Goal: Task Accomplishment & Management: Manage account settings

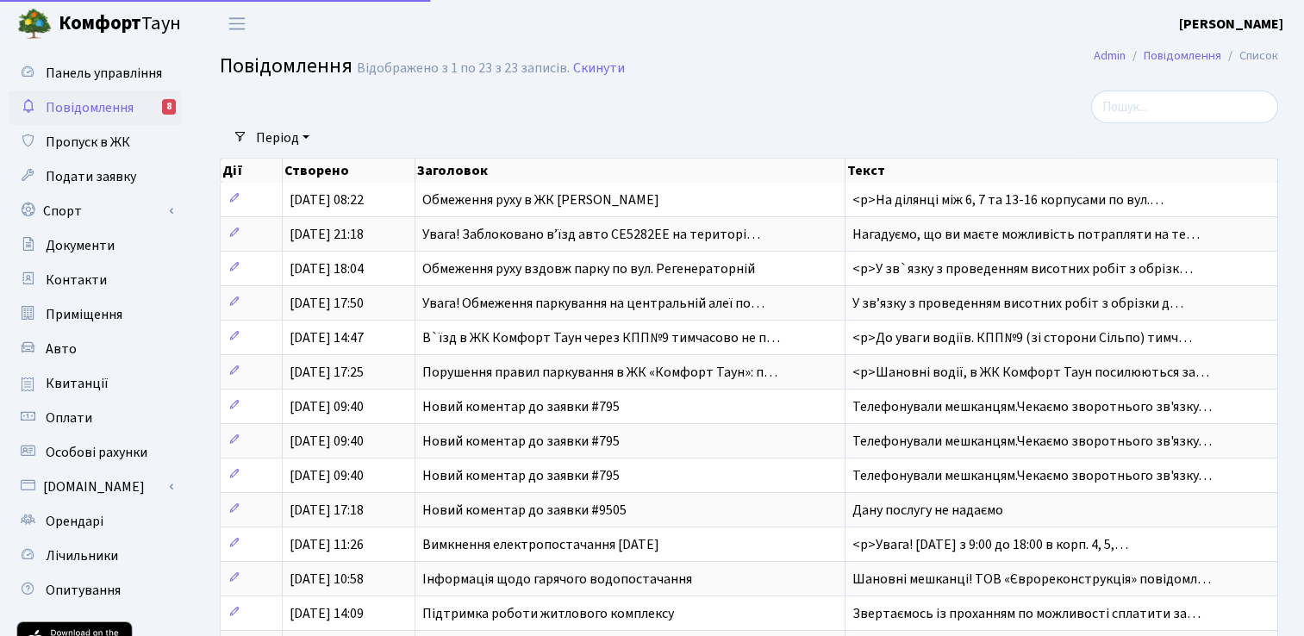
select select "25"
click at [1100, 54] on link "Admin" at bounding box center [1110, 56] width 32 height 18
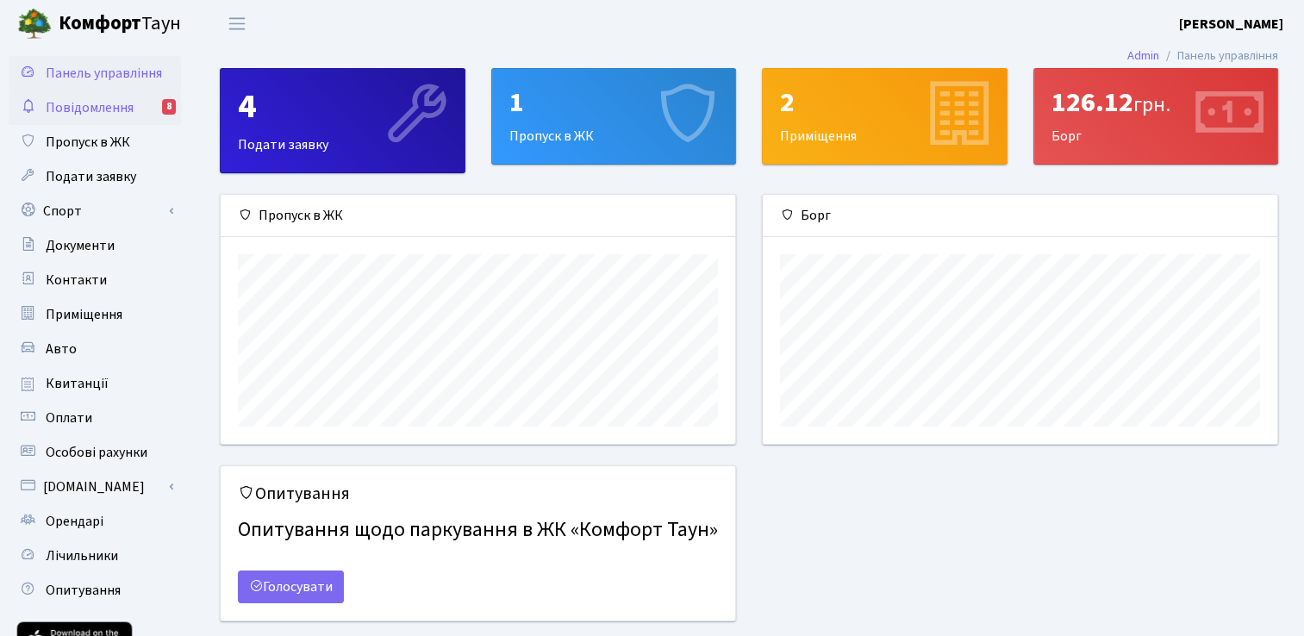
click at [128, 107] on span "Повідомлення" at bounding box center [90, 107] width 88 height 19
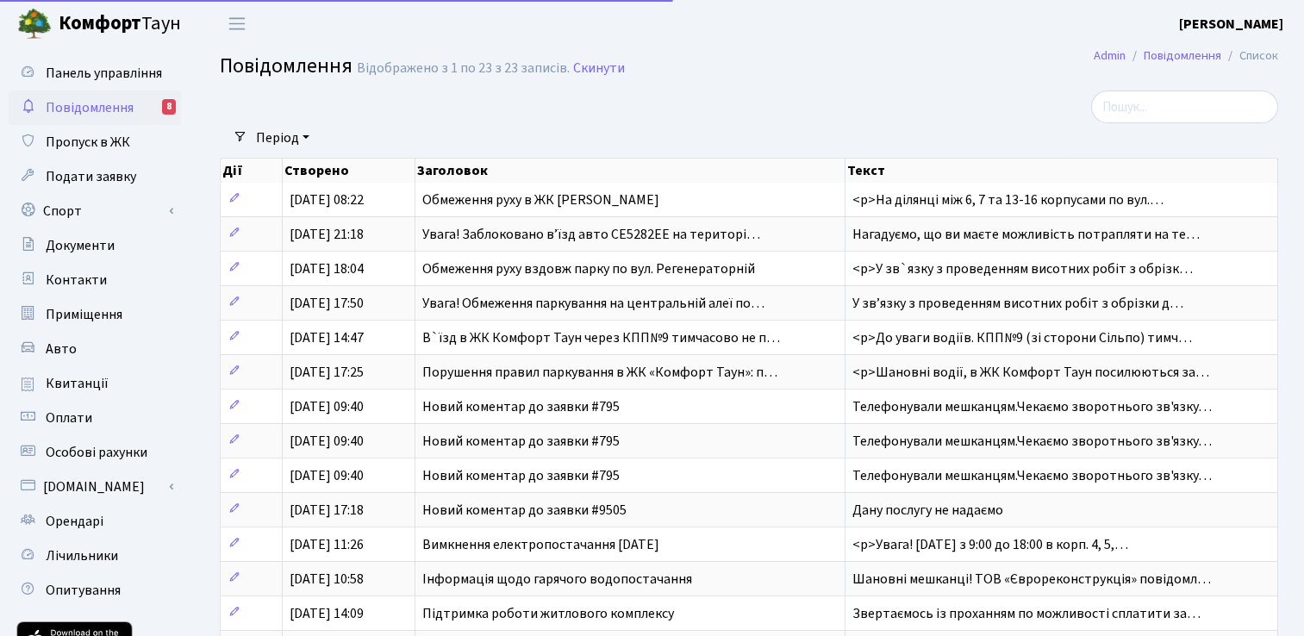
select select "25"
click at [96, 284] on span "Контакти" at bounding box center [76, 280] width 61 height 19
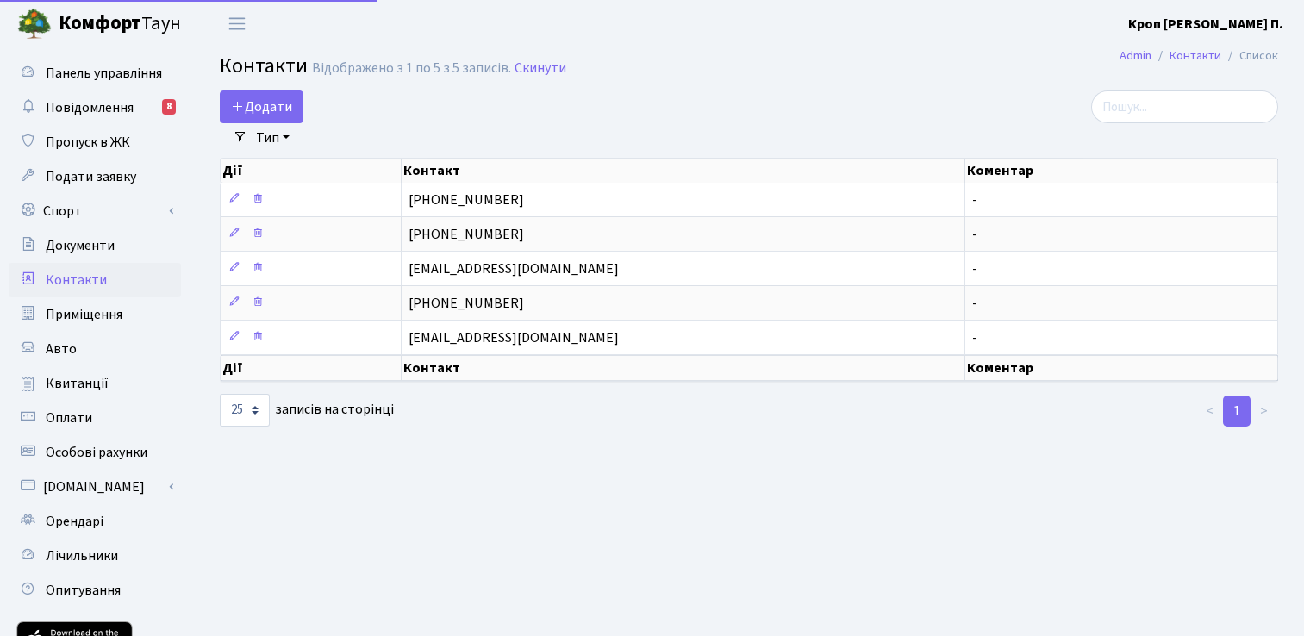
select select "25"
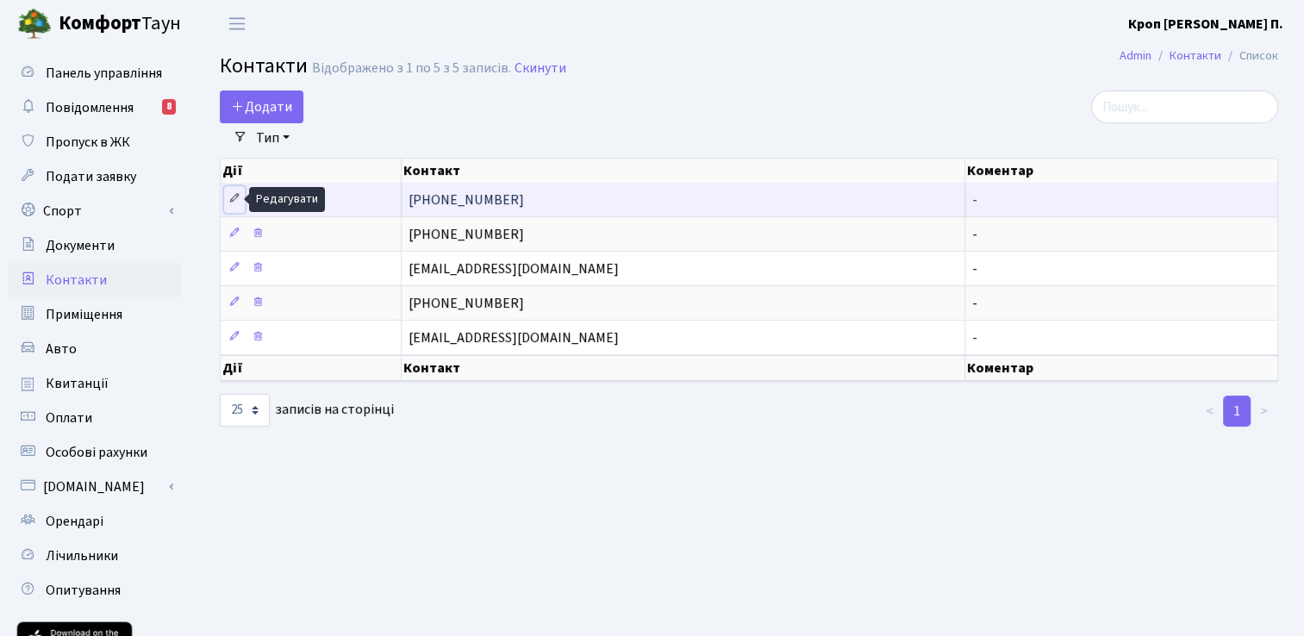
click at [230, 199] on icon at bounding box center [234, 198] width 12 height 12
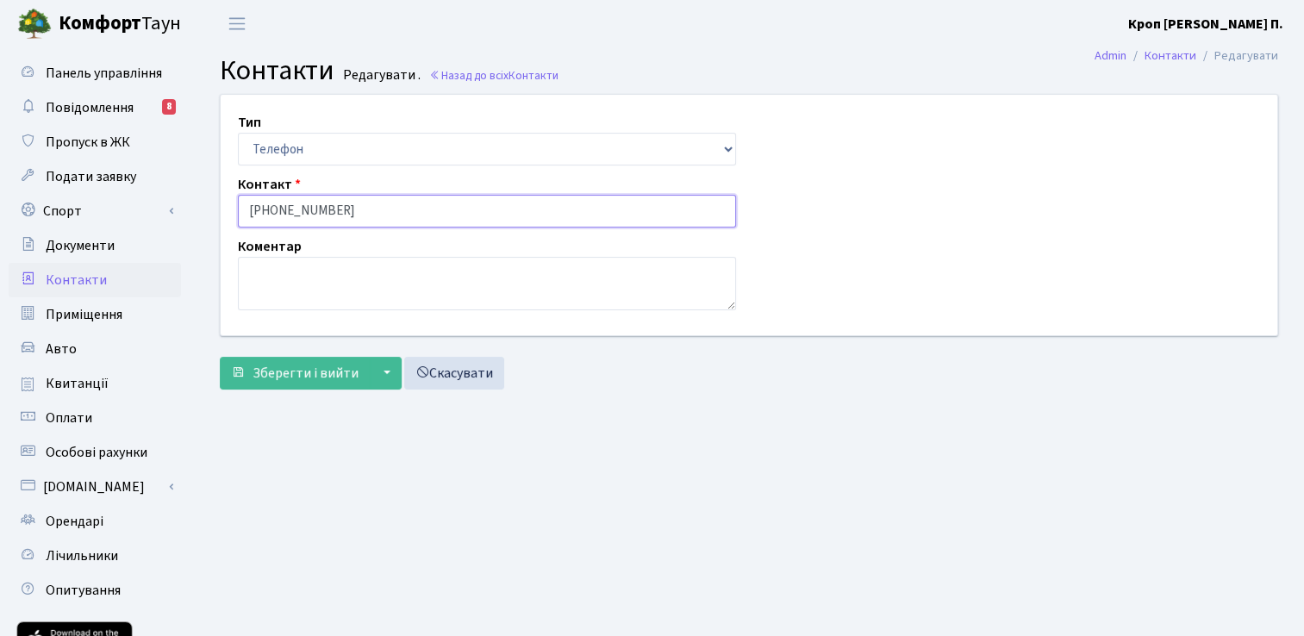
drag, startPoint x: 358, startPoint y: 215, endPoint x: 232, endPoint y: 208, distance: 126.1
click at [232, 208] on div "Контакт [PHONE_NUMBER]" at bounding box center [487, 200] width 524 height 53
click at [287, 211] on input "+38097407870" at bounding box center [487, 211] width 498 height 33
type input "+380971407870"
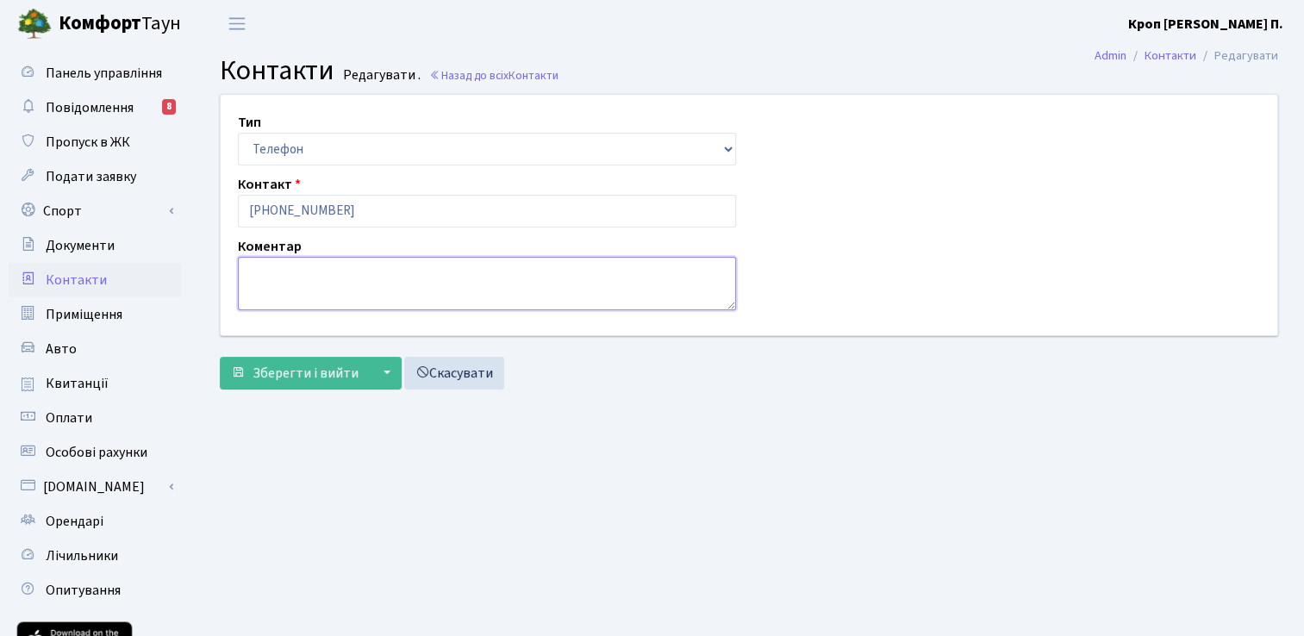
click at [338, 278] on textarea at bounding box center [487, 283] width 498 height 53
click at [319, 375] on span "Зберегти і вийти" at bounding box center [305, 373] width 106 height 19
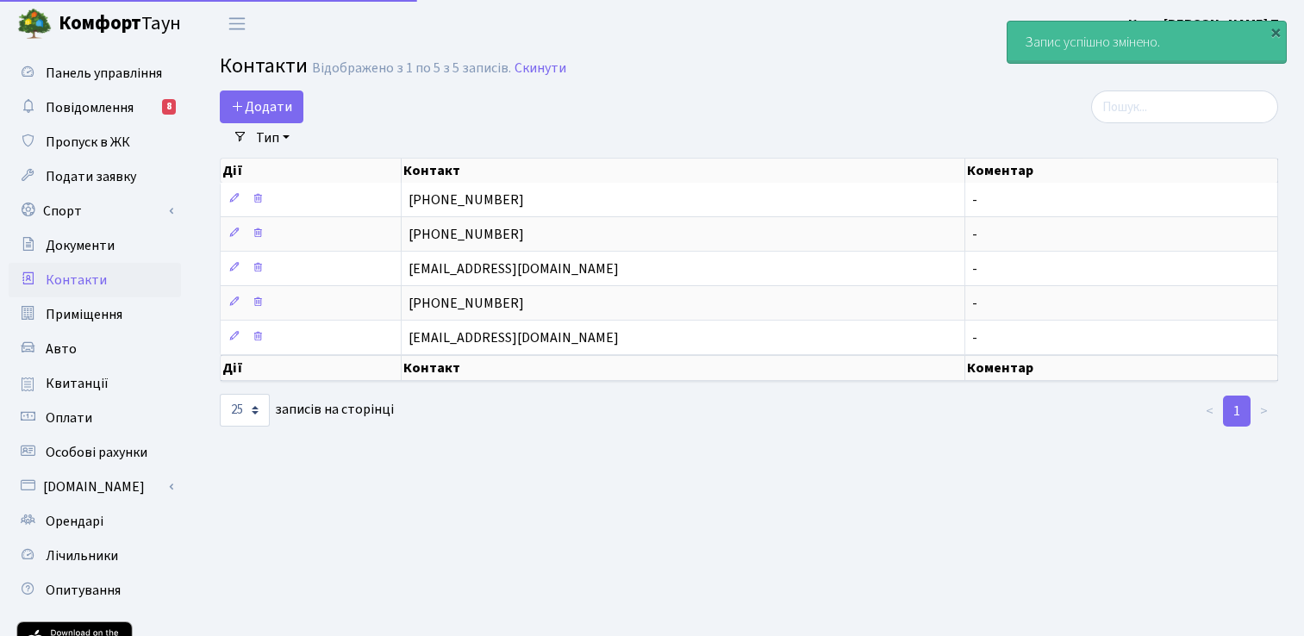
select select "25"
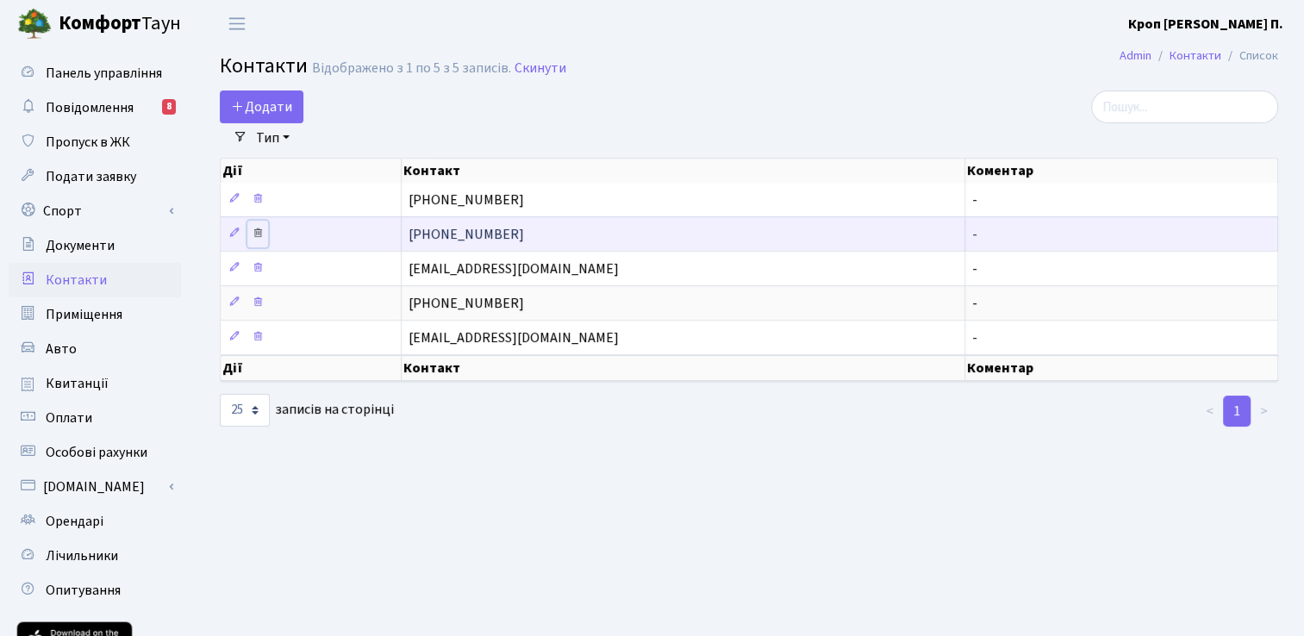
click at [258, 239] on link at bounding box center [257, 234] width 21 height 27
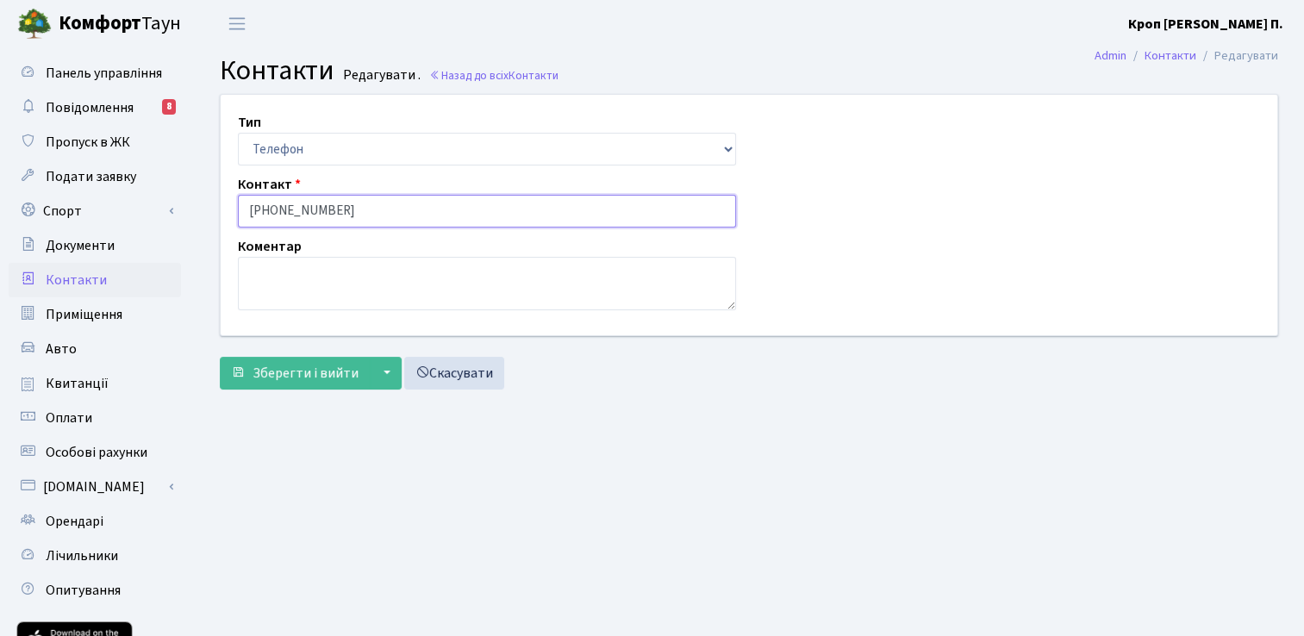
drag, startPoint x: 353, startPoint y: 211, endPoint x: 210, endPoint y: 211, distance: 143.0
click at [210, 211] on div "Тип Email Телефон Контакт (063) 535-89-95 Коментар" at bounding box center [749, 215] width 1082 height 240
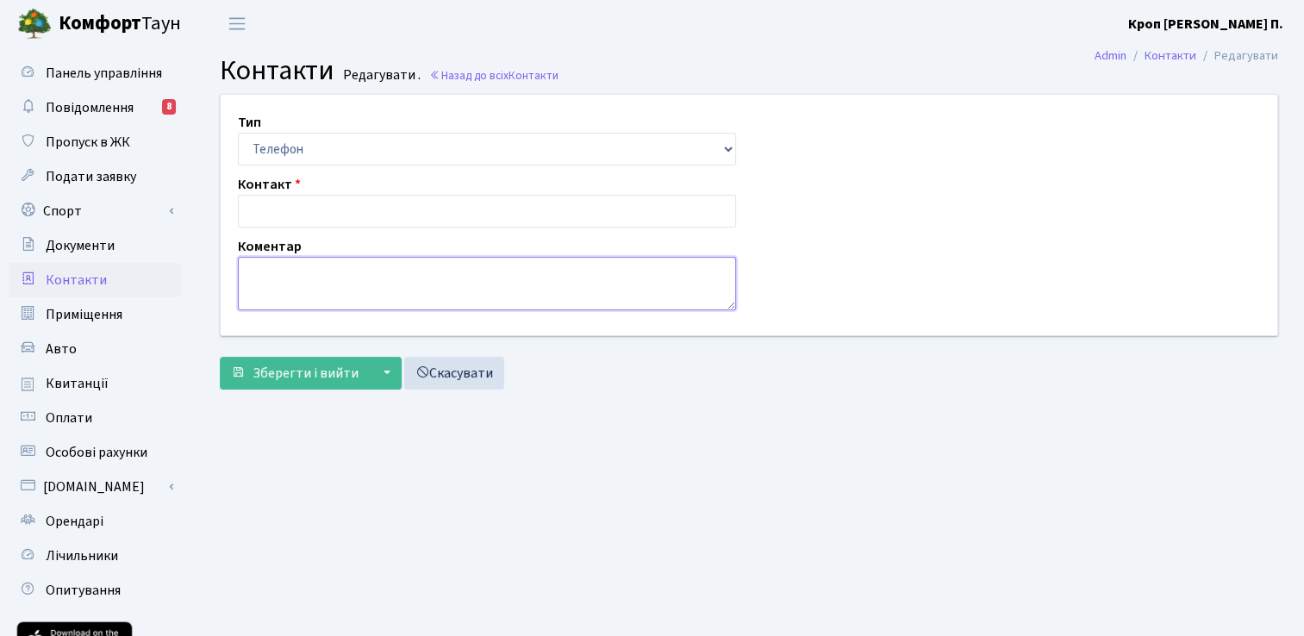
click at [428, 285] on textarea at bounding box center [487, 283] width 498 height 53
click at [342, 375] on span "Зберегти і вийти" at bounding box center [305, 373] width 106 height 19
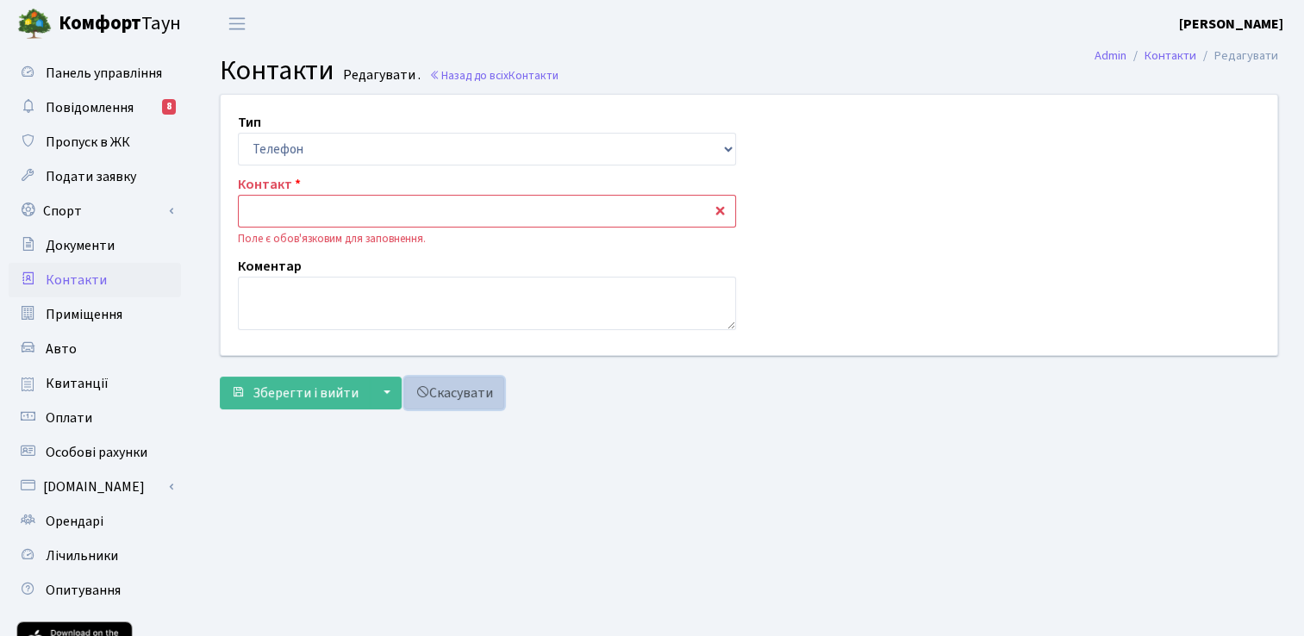
click at [493, 398] on link "Скасувати" at bounding box center [454, 393] width 100 height 33
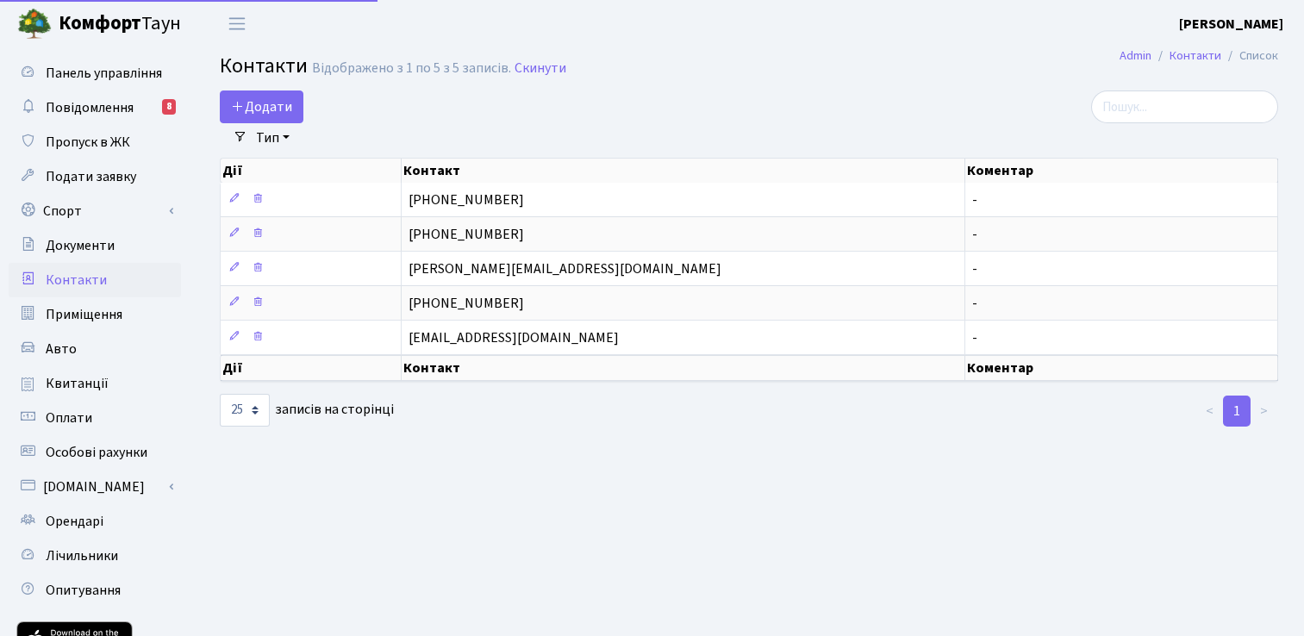
select select "25"
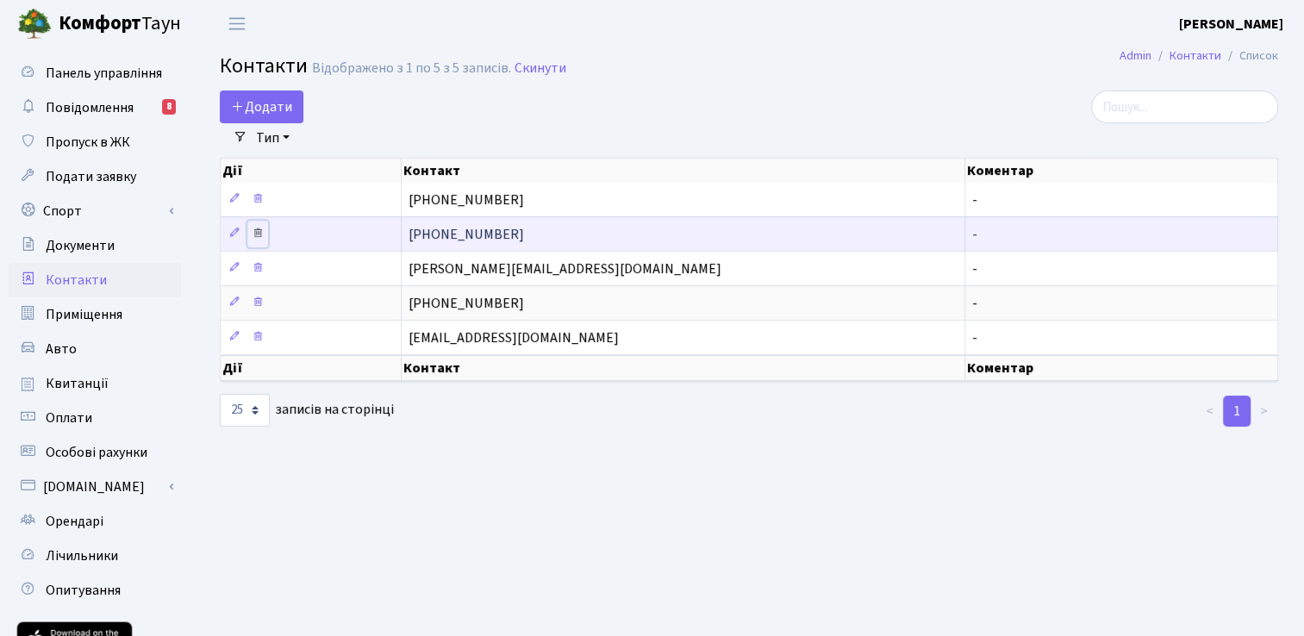
click at [259, 233] on icon at bounding box center [258, 233] width 12 height 12
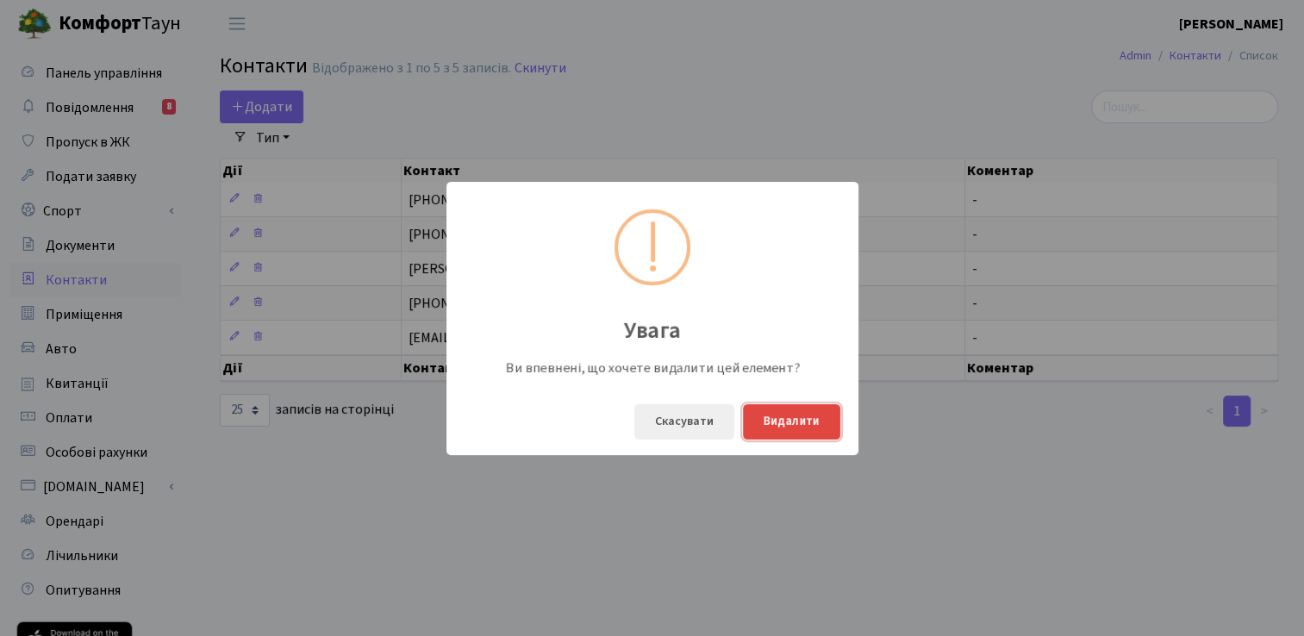
click at [808, 426] on button "Видалити" at bounding box center [791, 421] width 97 height 35
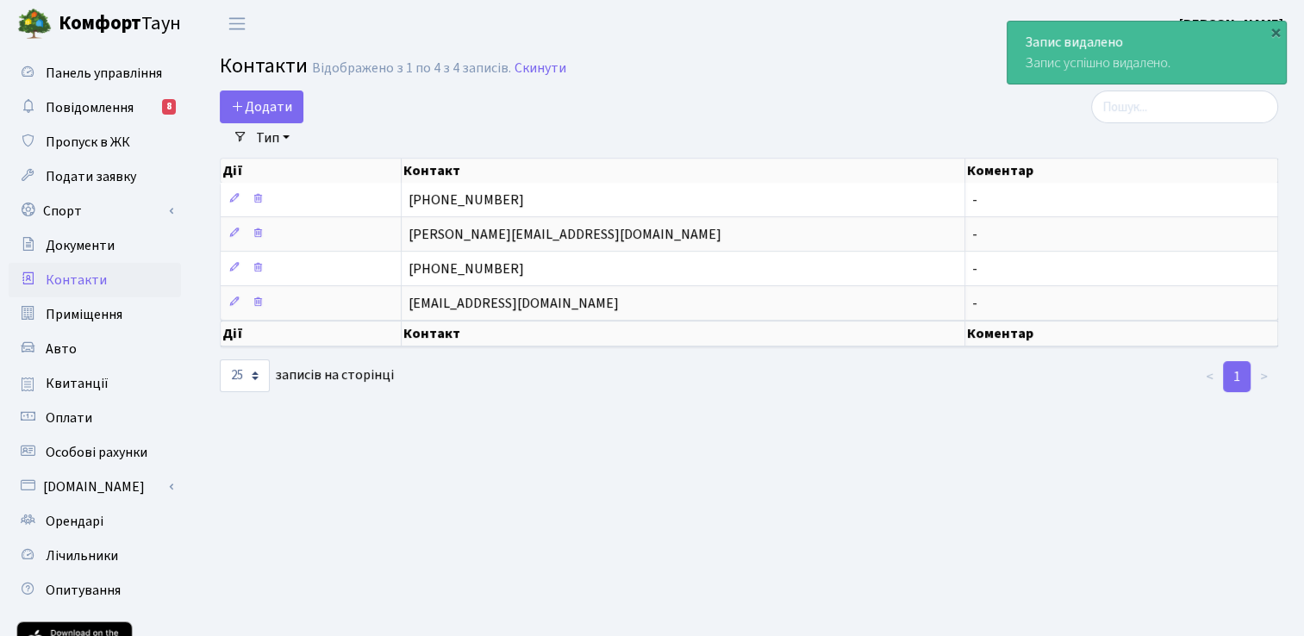
click at [571, 402] on main "Admin Контакти Список Контакти Відображено з 1 по 4 з 4 записів. Скинути Додати…" at bounding box center [749, 389] width 1110 height 685
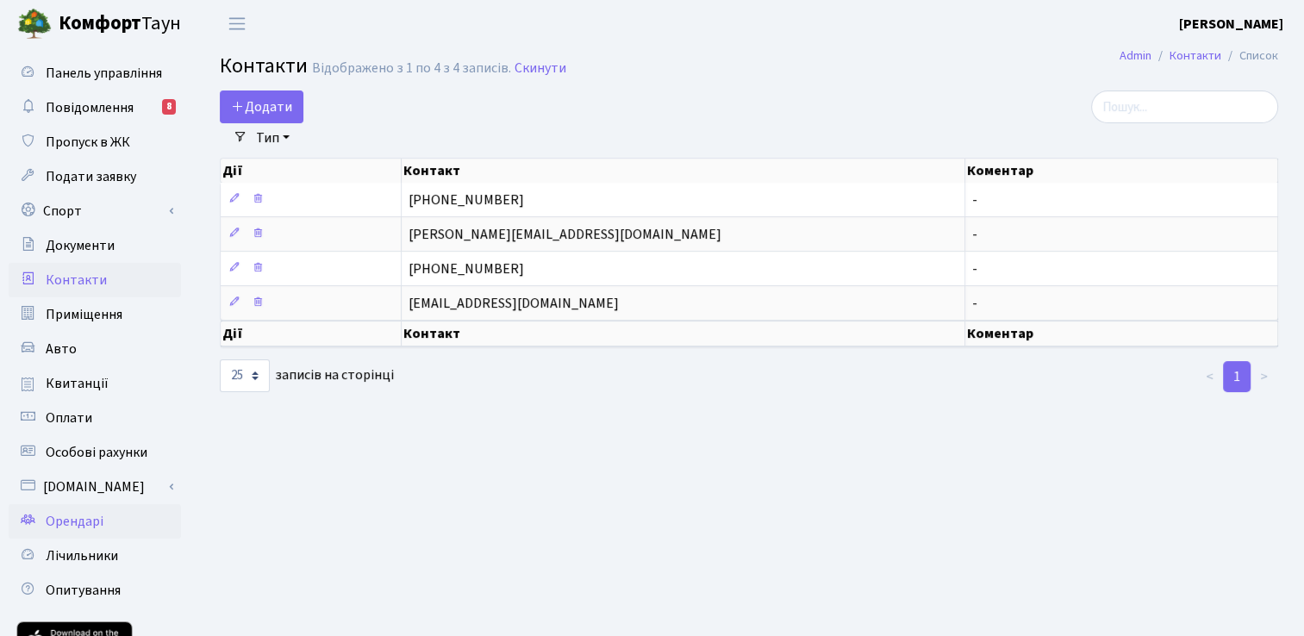
drag, startPoint x: 86, startPoint y: 520, endPoint x: 97, endPoint y: 513, distance: 12.4
click at [86, 520] on span "Орендарі" at bounding box center [75, 521] width 58 height 19
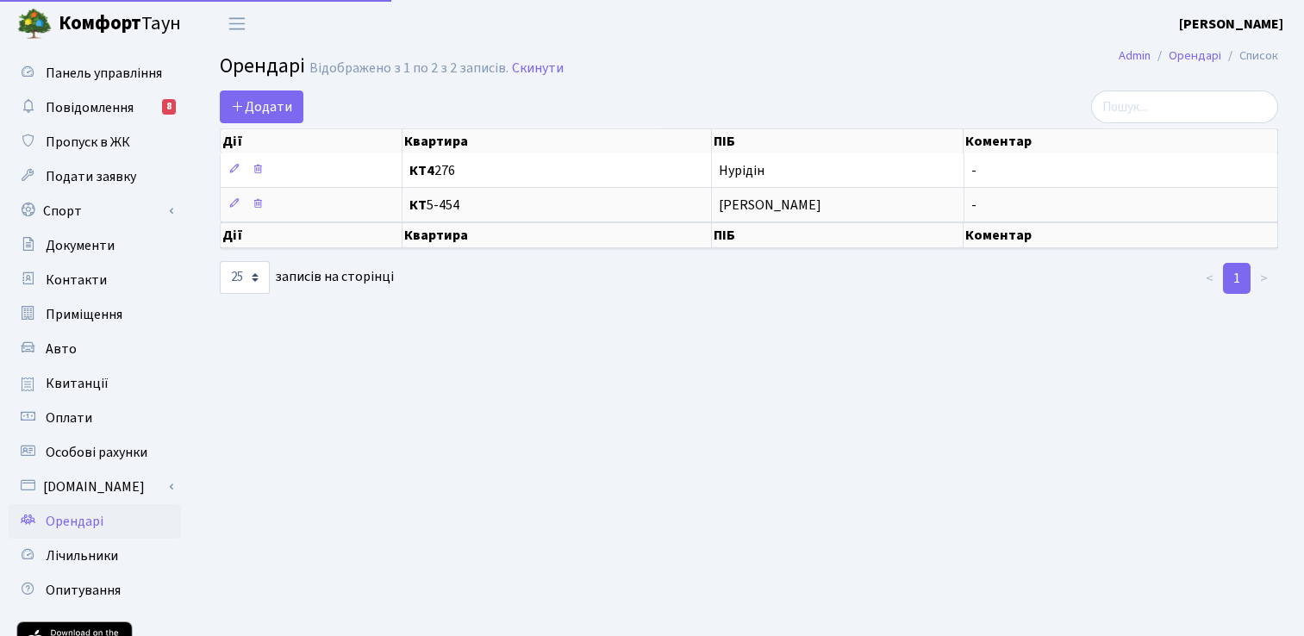
select select "25"
click at [128, 75] on span "Панель управління" at bounding box center [104, 73] width 116 height 19
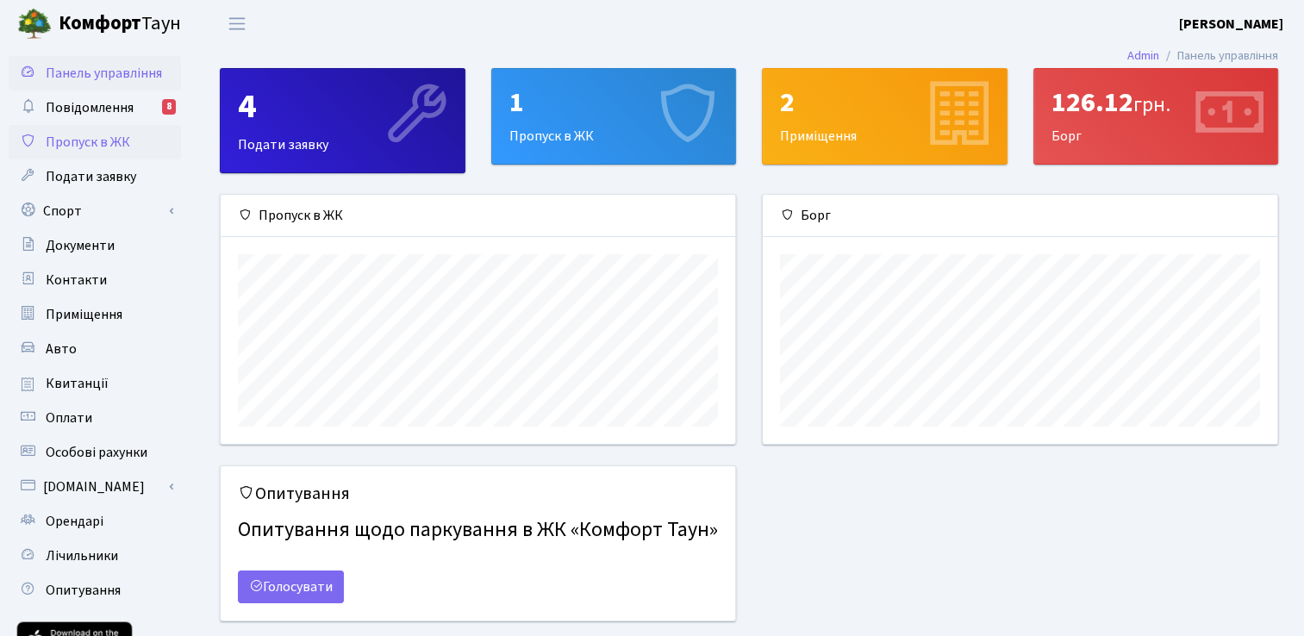
scroll to position [248, 514]
click at [102, 143] on span "Пропуск в ЖК" at bounding box center [88, 142] width 84 height 19
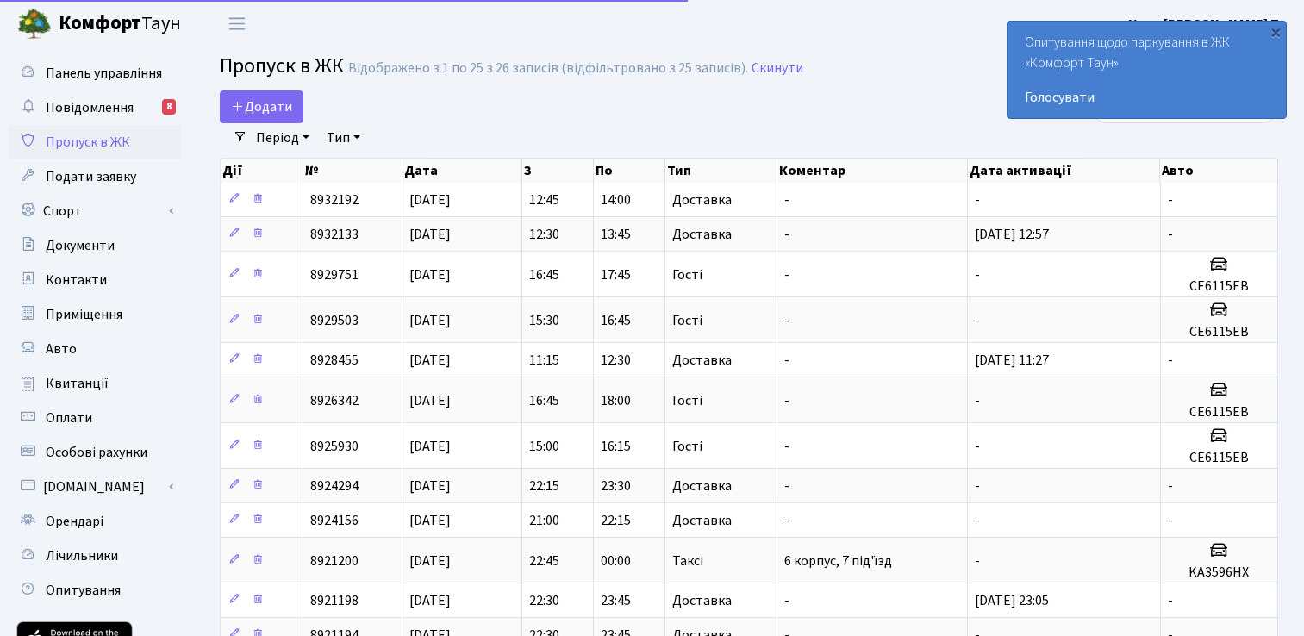
select select "25"
drag, startPoint x: 862, startPoint y: 64, endPoint x: 827, endPoint y: 68, distance: 34.7
click at [862, 64] on h2 "Пропуск в ЖК Відображено з 1 по 25 з 26 записів (відфільтровано з 25 записів). …" at bounding box center [749, 68] width 1058 height 29
click at [229, 22] on span "Переключити навігацію" at bounding box center [237, 24] width 26 height 20
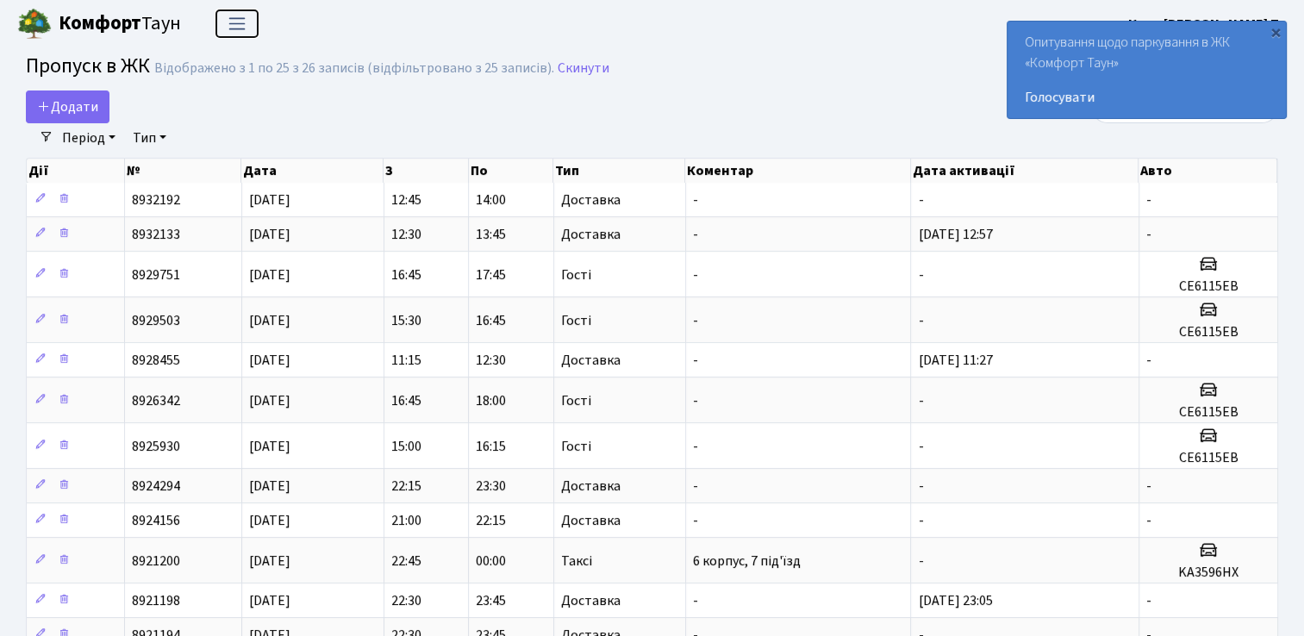
click at [237, 22] on span "Переключити навігацію" at bounding box center [237, 24] width 26 height 20
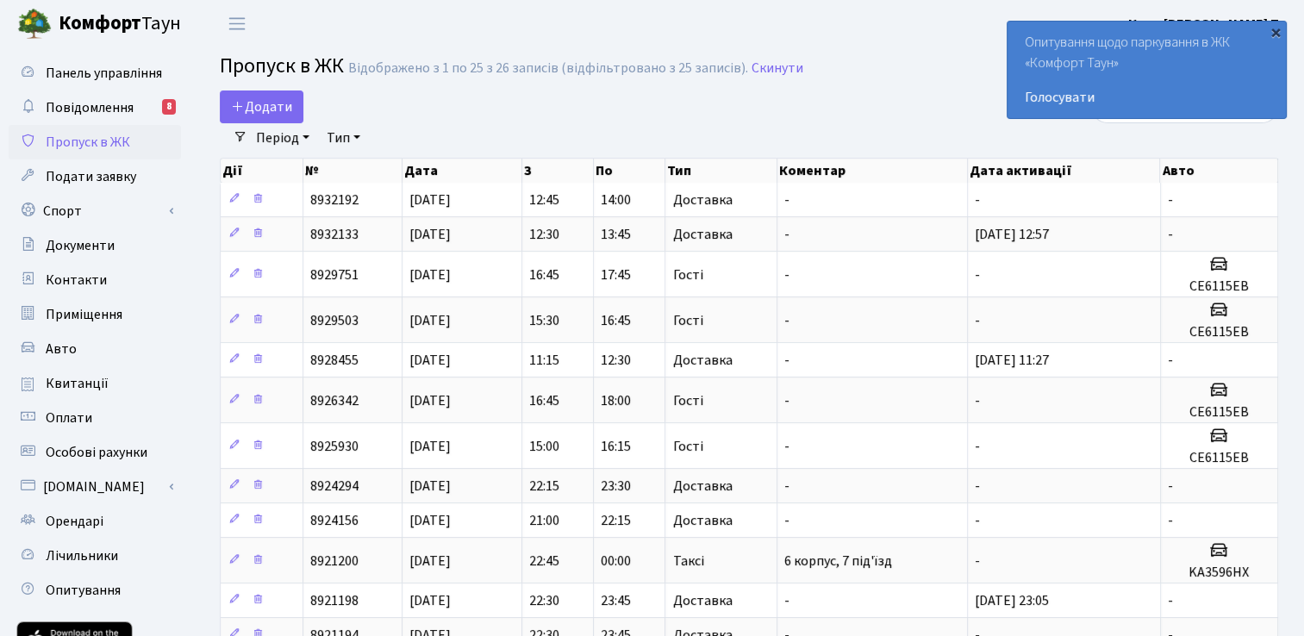
click at [1275, 32] on div "×" at bounding box center [1275, 31] width 17 height 17
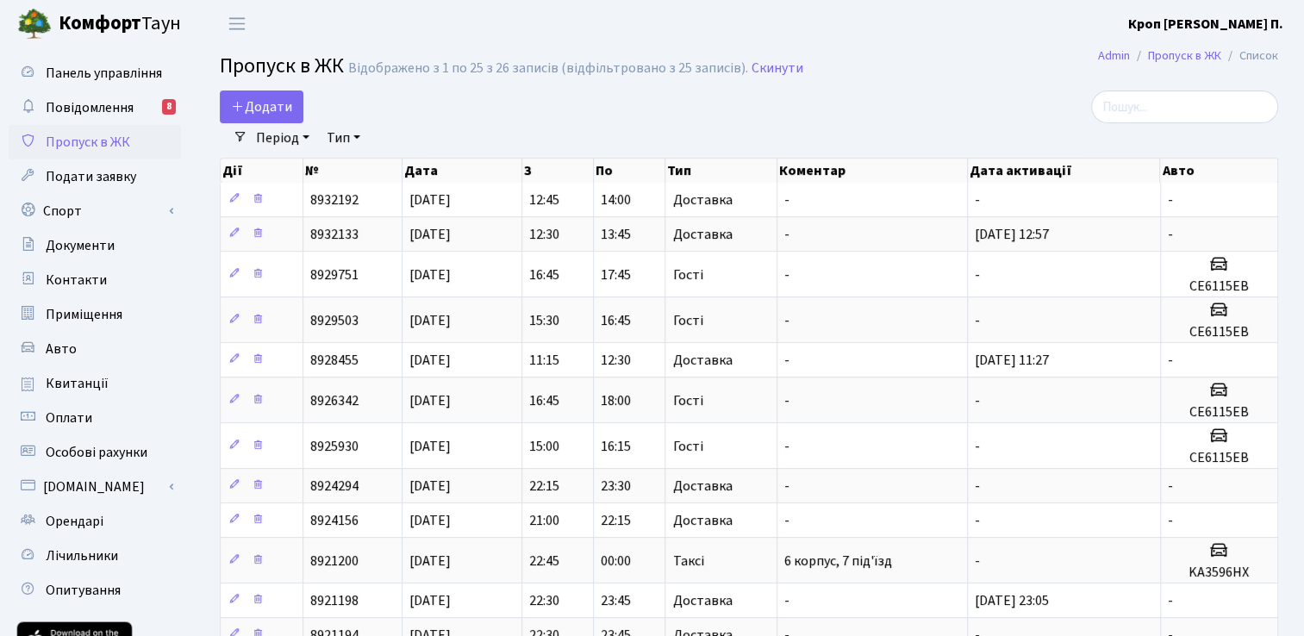
click at [1249, 22] on b "[PERSON_NAME]" at bounding box center [1205, 24] width 155 height 19
click at [1189, 49] on link "Мій обліковий запис" at bounding box center [1196, 54] width 171 height 27
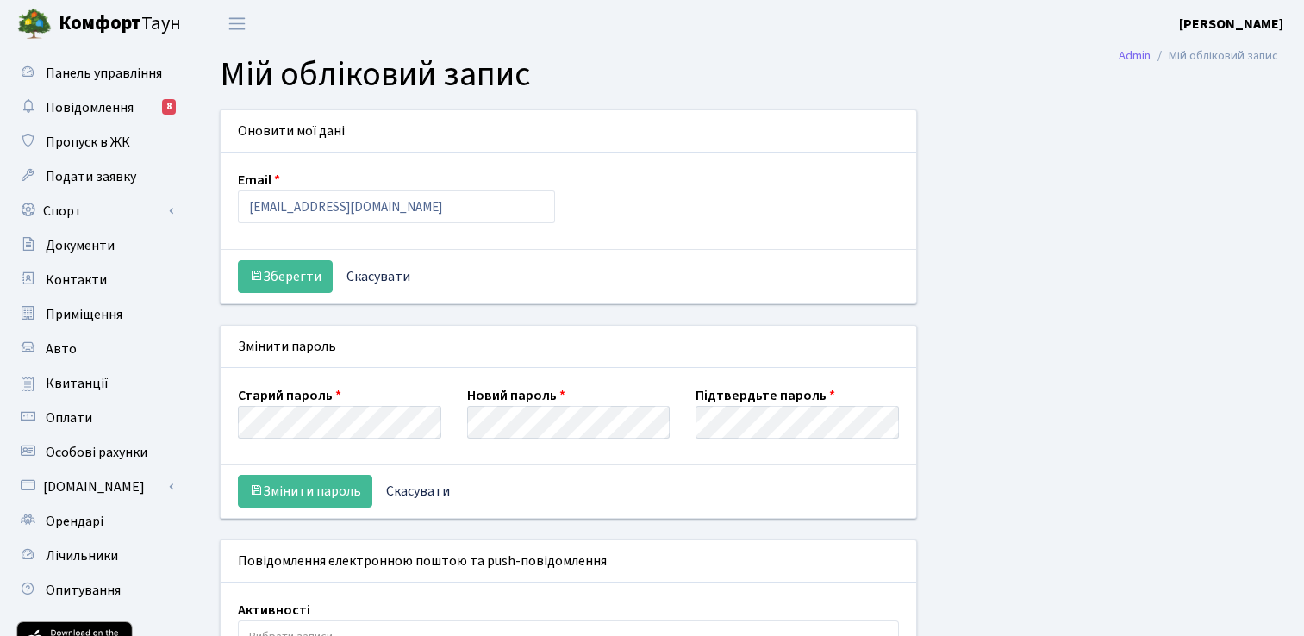
select select
click at [110, 140] on span "Пропуск в ЖК" at bounding box center [88, 142] width 84 height 19
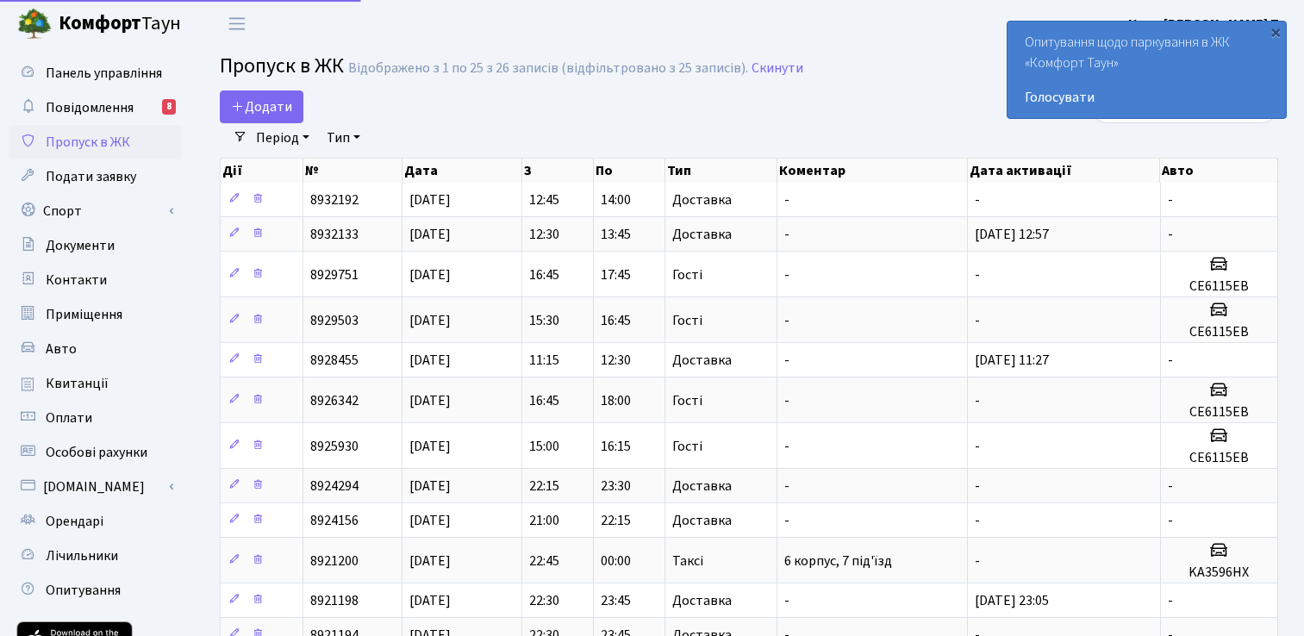
select select "25"
click at [117, 322] on span "Приміщення" at bounding box center [84, 314] width 77 height 19
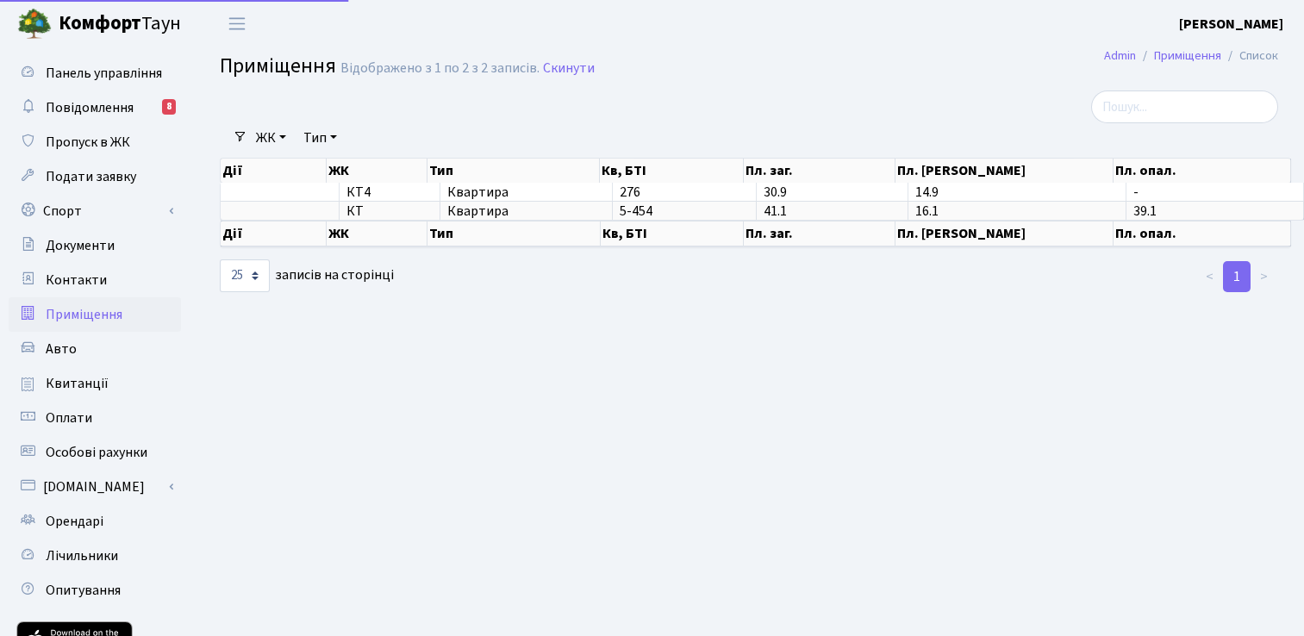
select select "25"
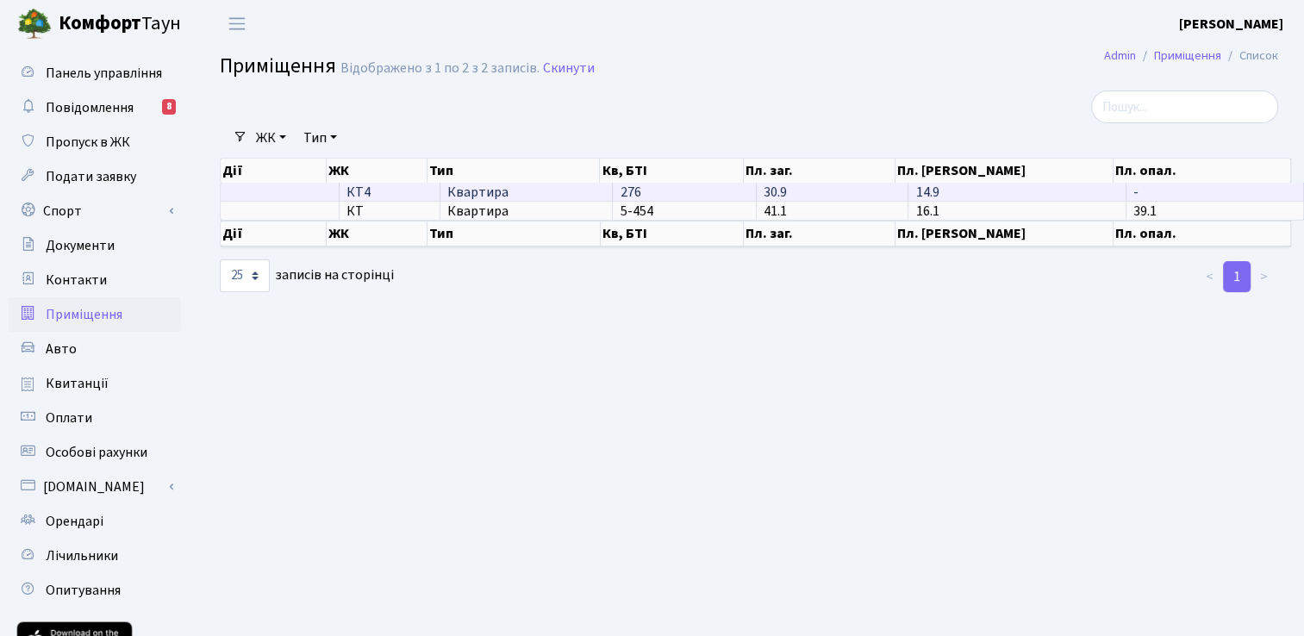
click at [533, 196] on span "Квартира" at bounding box center [526, 192] width 159 height 14
click at [586, 184] on td "Квартира" at bounding box center [526, 192] width 173 height 18
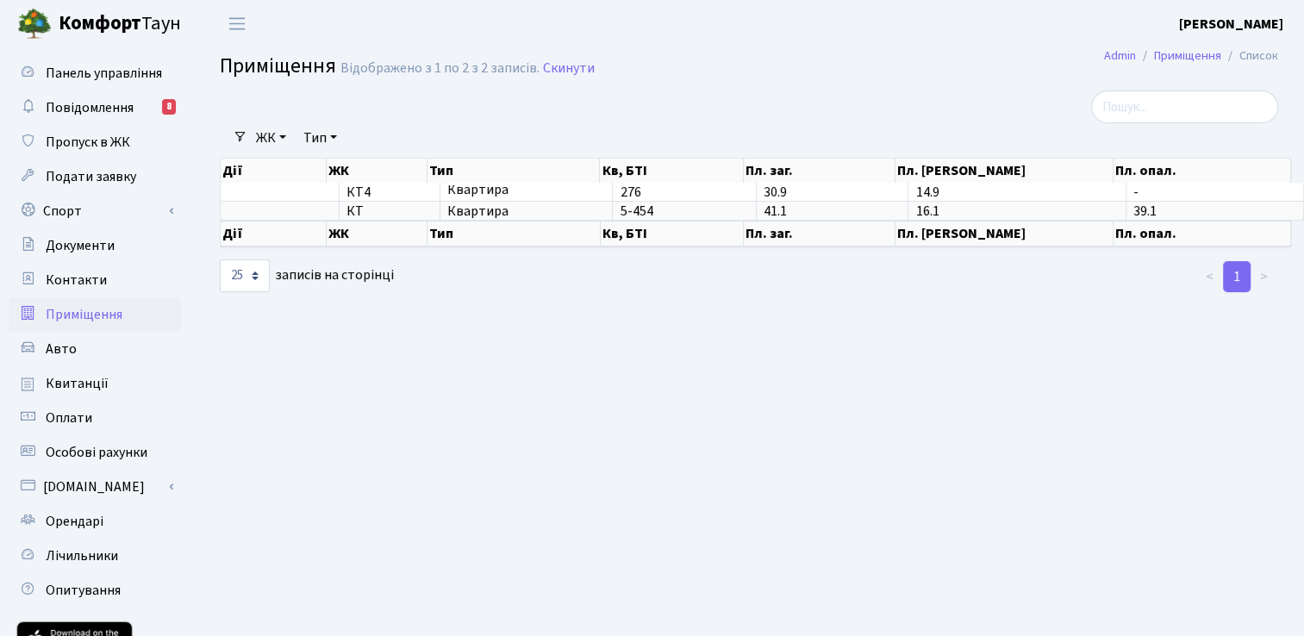
click at [524, 316] on main "Admin Приміщення Список Приміщення Відображено з 1 по 2 з 2 записів. Скинути Фі…" at bounding box center [749, 389] width 1110 height 685
click at [81, 348] on link "Авто" at bounding box center [95, 349] width 172 height 34
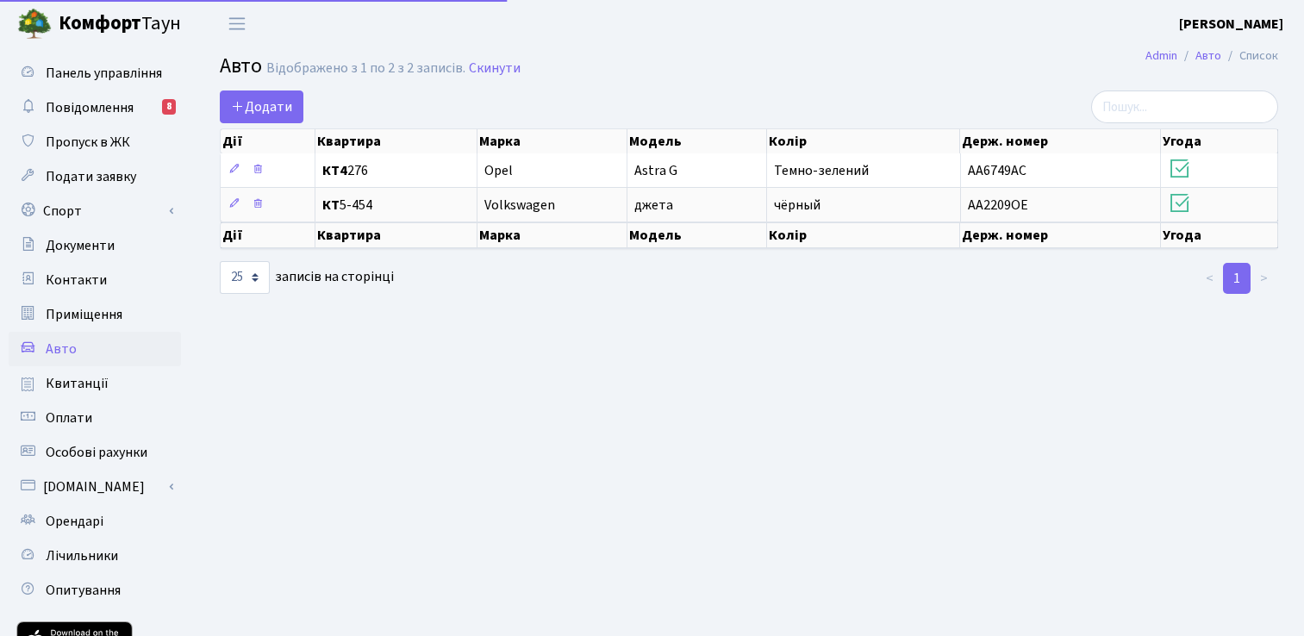
select select "25"
click at [679, 371] on main "Admin Авто Список Авто Відображено з 1 по 2 з 2 записів. Скинути Додати Дії Ква…" at bounding box center [749, 389] width 1110 height 685
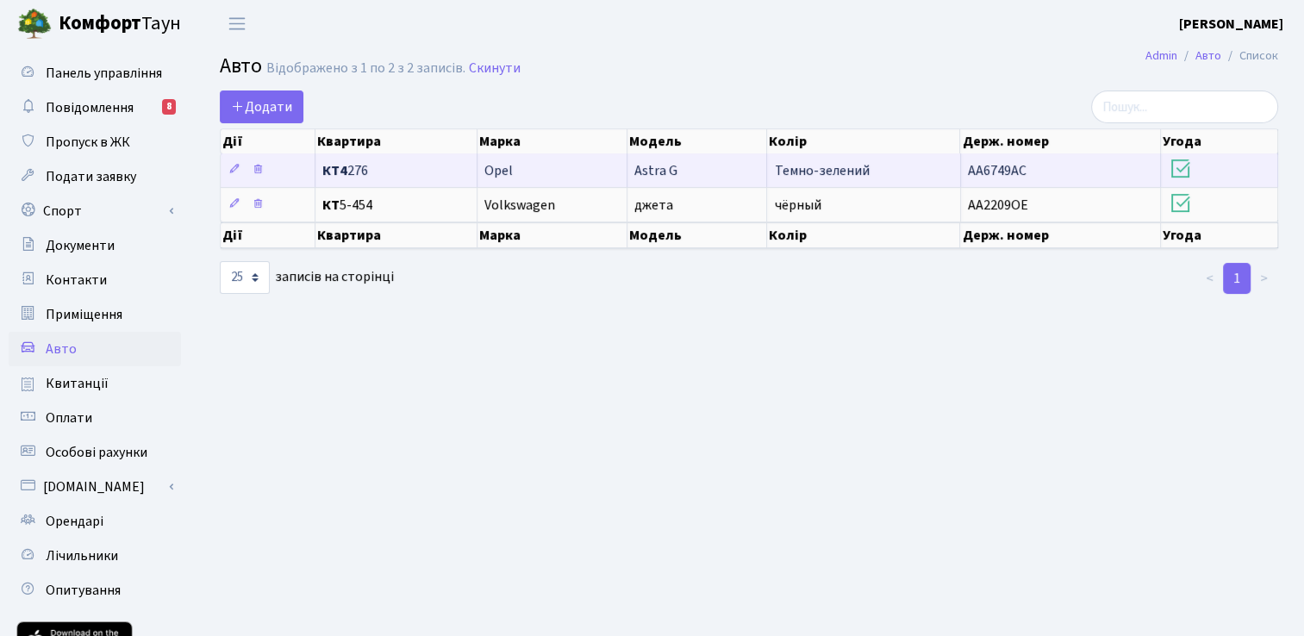
click at [1191, 164] on icon at bounding box center [1180, 169] width 24 height 24
click at [1184, 166] on icon at bounding box center [1180, 169] width 24 height 24
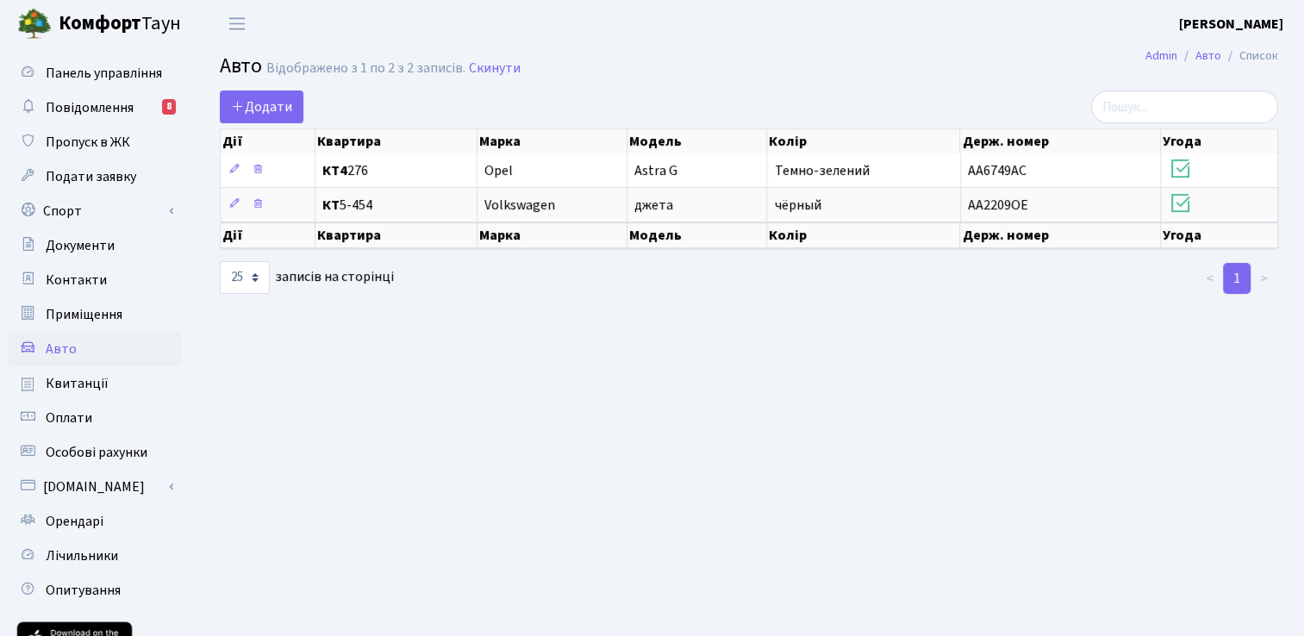
click at [676, 386] on main "Admin Авто Список Авто Відображено з 1 по 2 з 2 записів. Скинути Додати Дії Ква…" at bounding box center [749, 389] width 1110 height 685
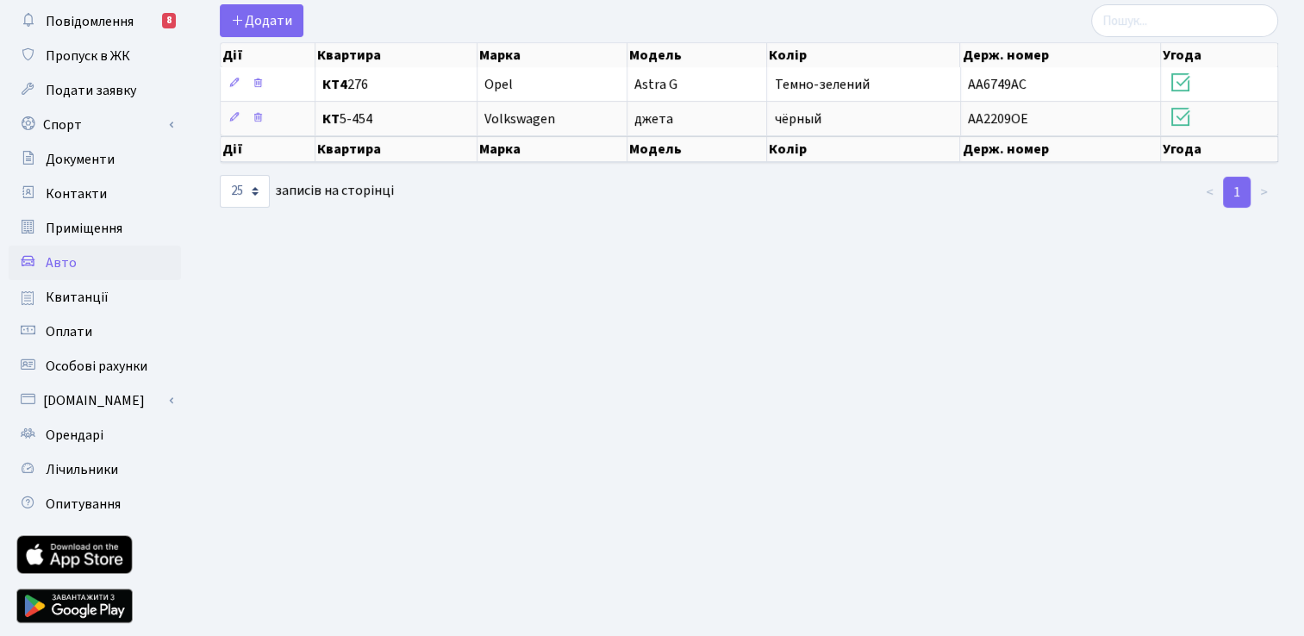
click at [420, 372] on main "Admin Авто Список Авто Відображено з 1 по 2 з 2 записів. Скинути Додати Дії Ква…" at bounding box center [749, 303] width 1110 height 685
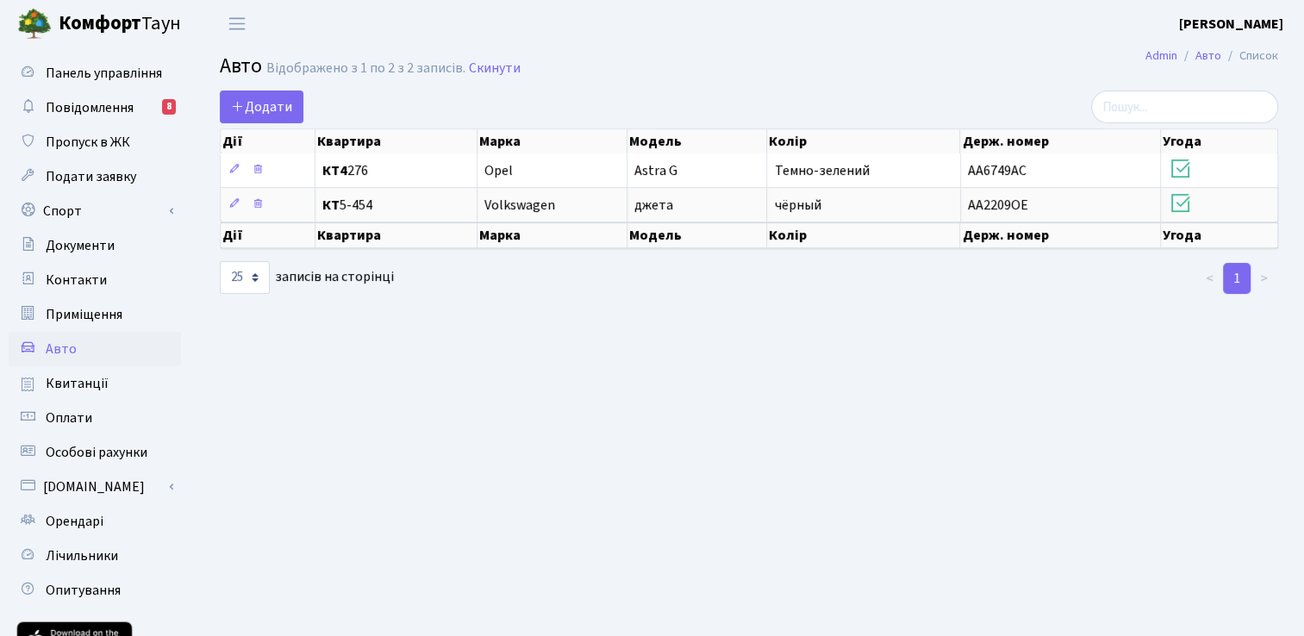
click at [1230, 18] on b "Кроп [PERSON_NAME] П." at bounding box center [1231, 24] width 104 height 19
click at [1202, 47] on link "Мій обліковий запис" at bounding box center [1196, 54] width 171 height 27
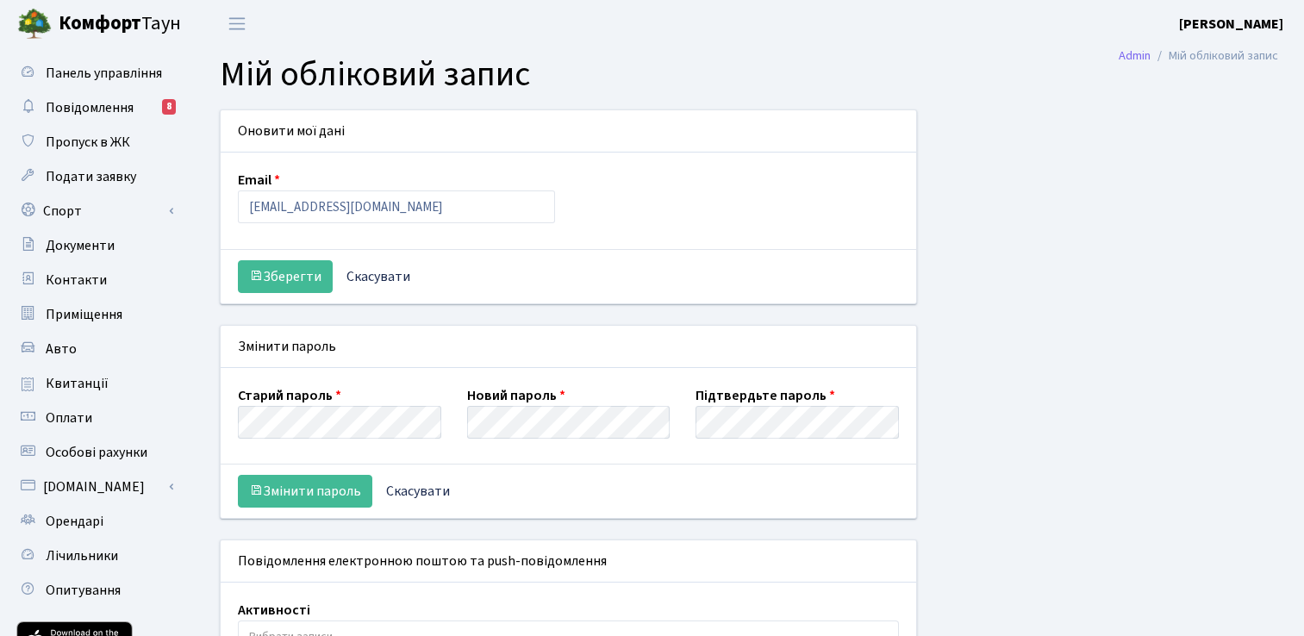
select select
click at [112, 74] on span "Панель управління" at bounding box center [104, 73] width 116 height 19
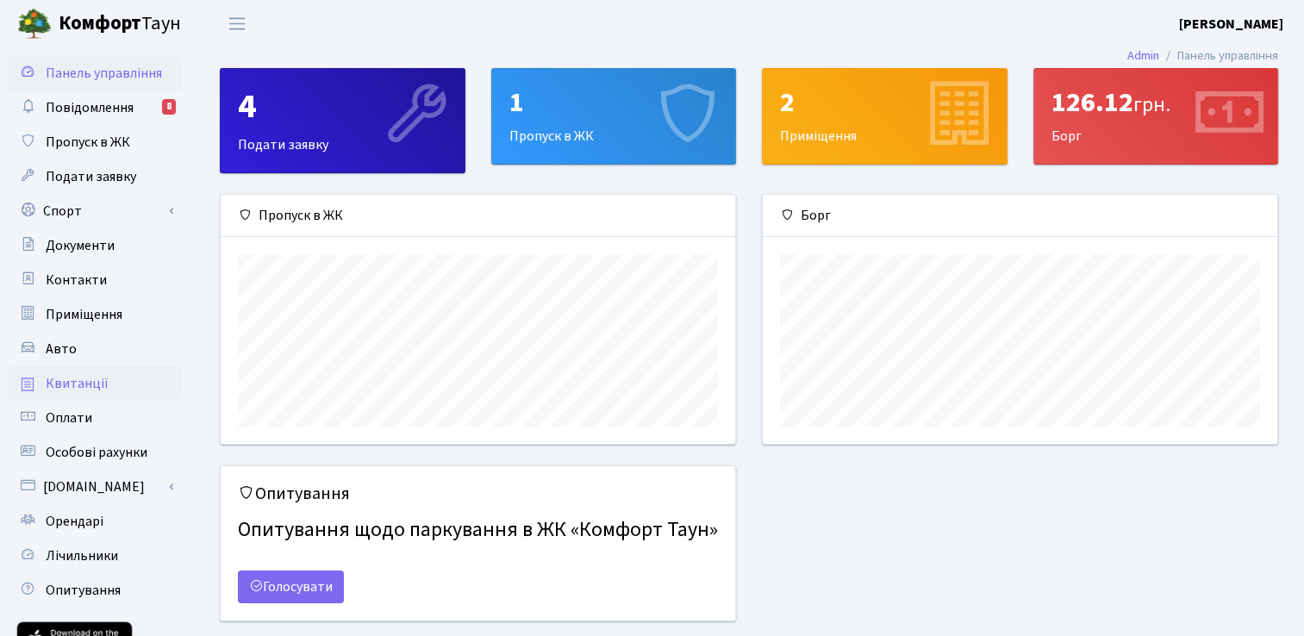
click at [115, 385] on link "Квитанції" at bounding box center [95, 383] width 172 height 34
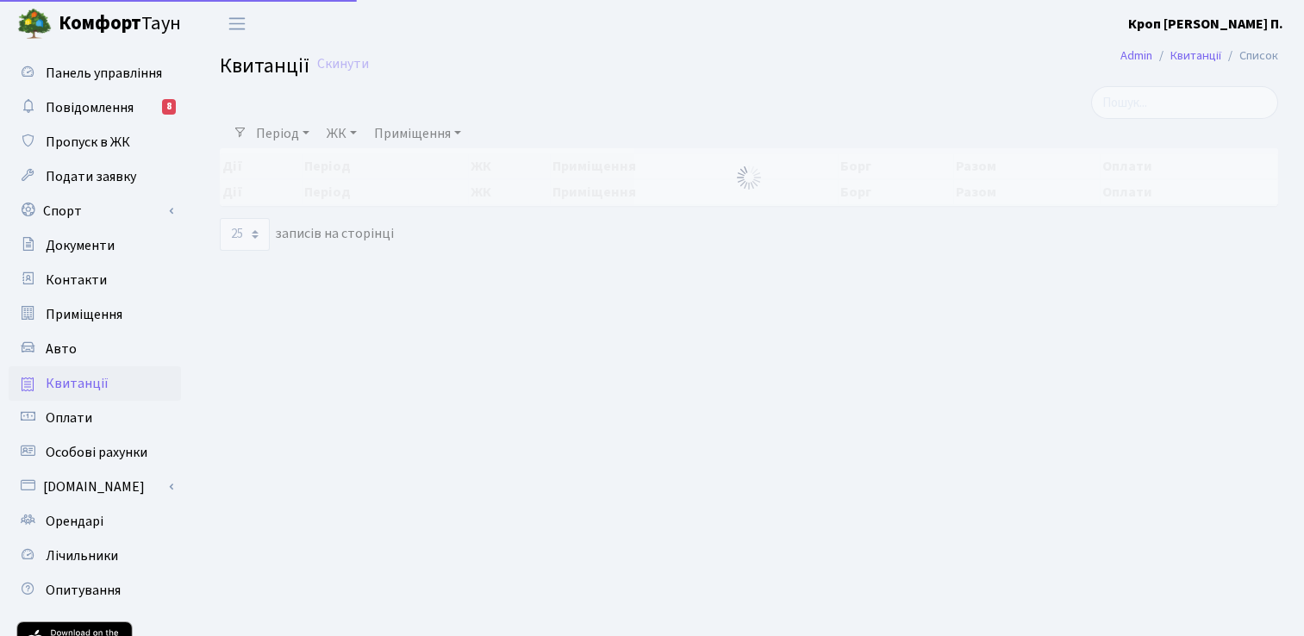
select select "25"
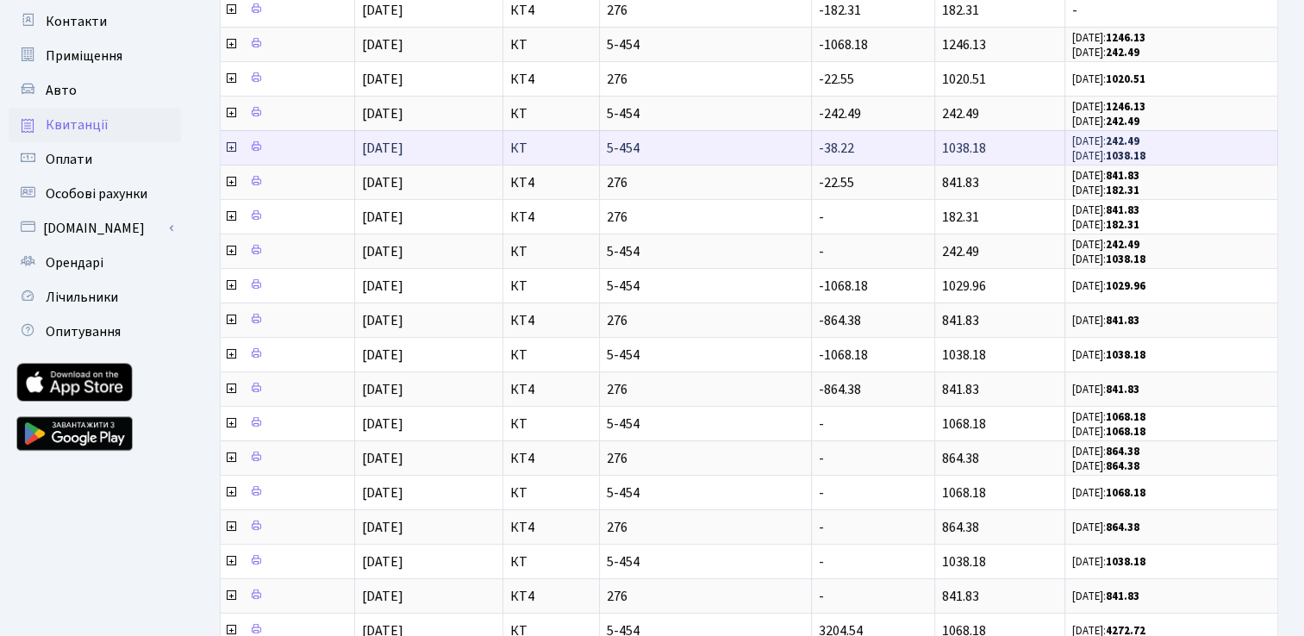
scroll to position [431, 0]
